Goal: Navigation & Orientation: Find specific page/section

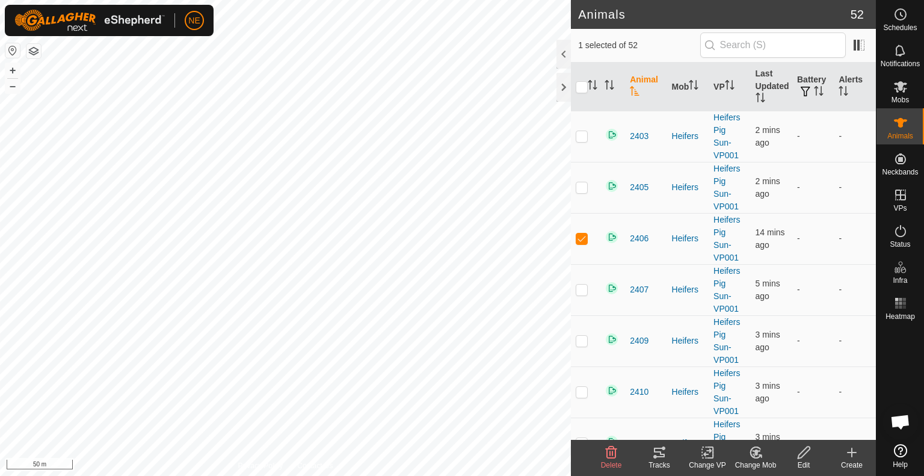
click at [664, 452] on icon at bounding box center [659, 452] width 14 height 14
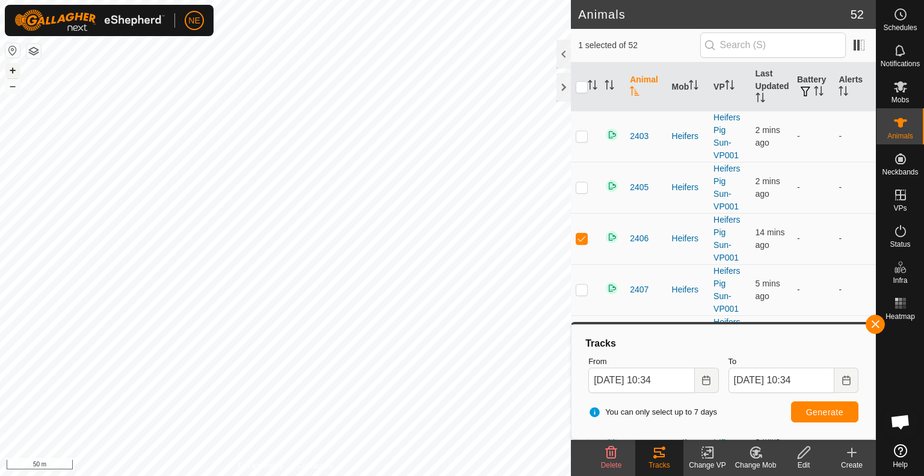
click at [13, 72] on button "+" at bounding box center [12, 70] width 14 height 14
click at [16, 68] on button "+" at bounding box center [12, 70] width 14 height 14
click at [908, 93] on es-mob-svg-icon at bounding box center [900, 86] width 22 height 19
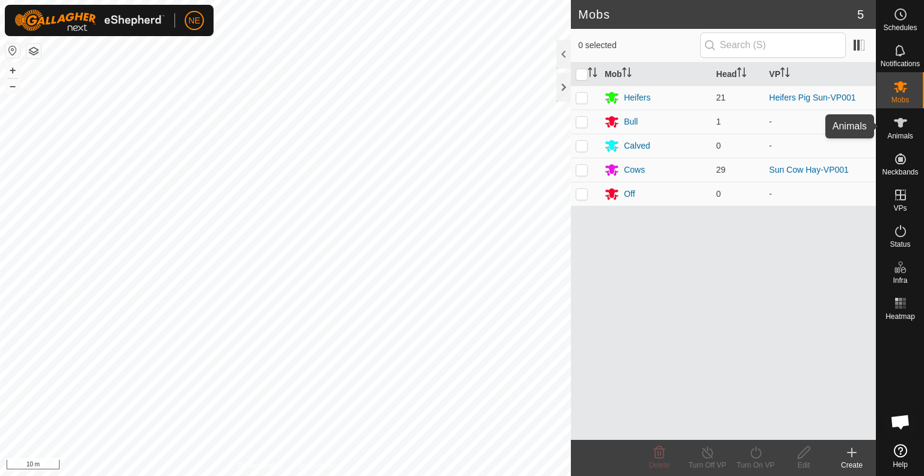
click at [905, 132] on span "Animals" at bounding box center [900, 135] width 26 height 7
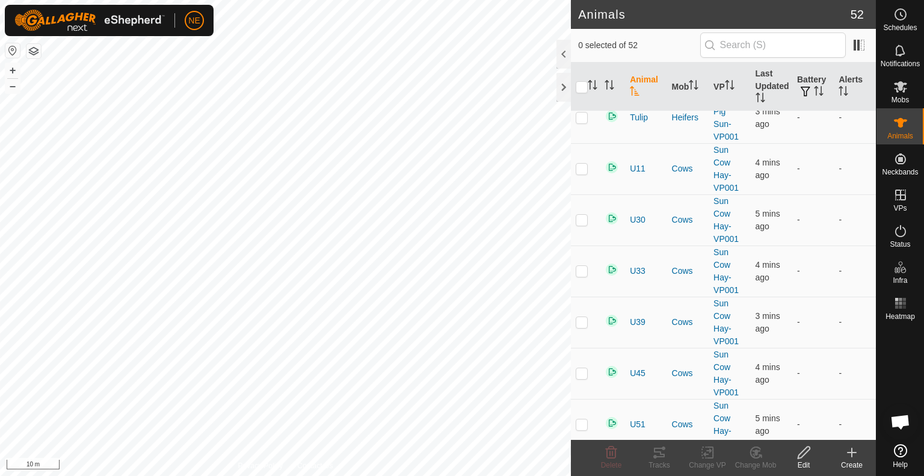
scroll to position [2272, 0]
